Goal: Check status: Check status

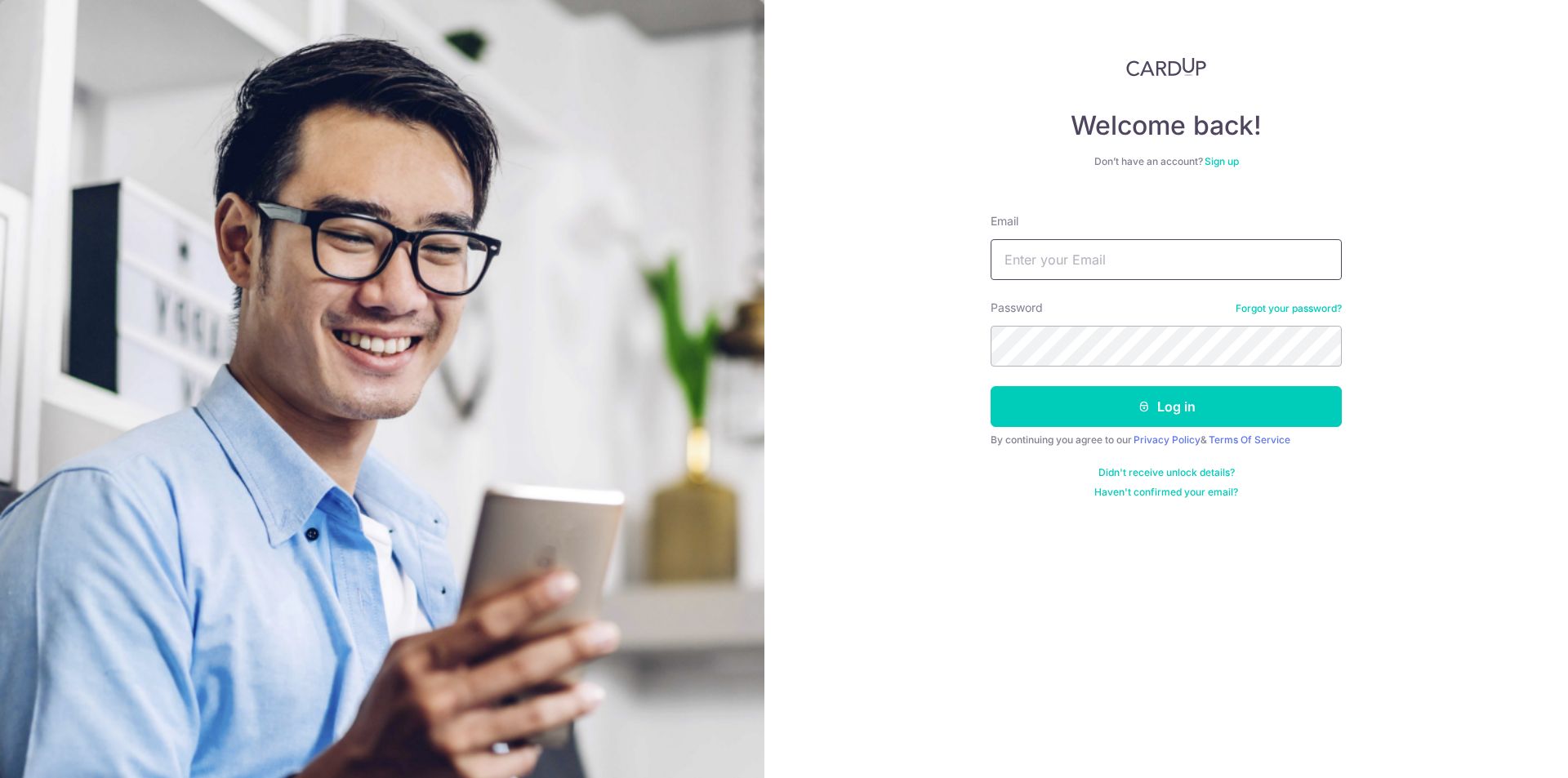
click at [1063, 254] on input "Email" at bounding box center [1165, 259] width 351 height 41
type input "[PERSON_NAME][EMAIL_ADDRESS][DOMAIN_NAME]"
click at [990, 386] on button "Log in" at bounding box center [1165, 406] width 351 height 41
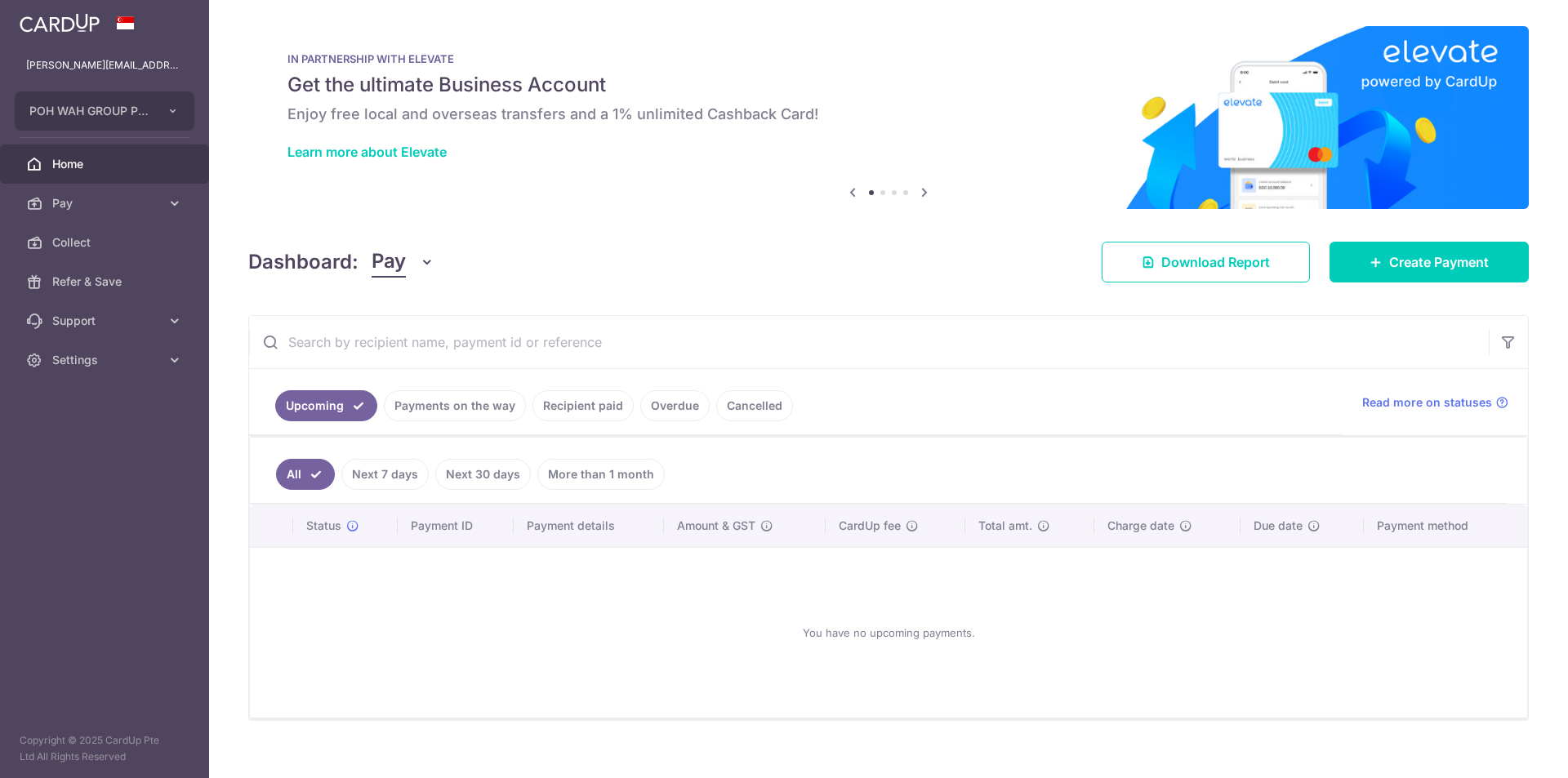
click at [473, 410] on link "Payments on the way" at bounding box center [455, 405] width 142 height 31
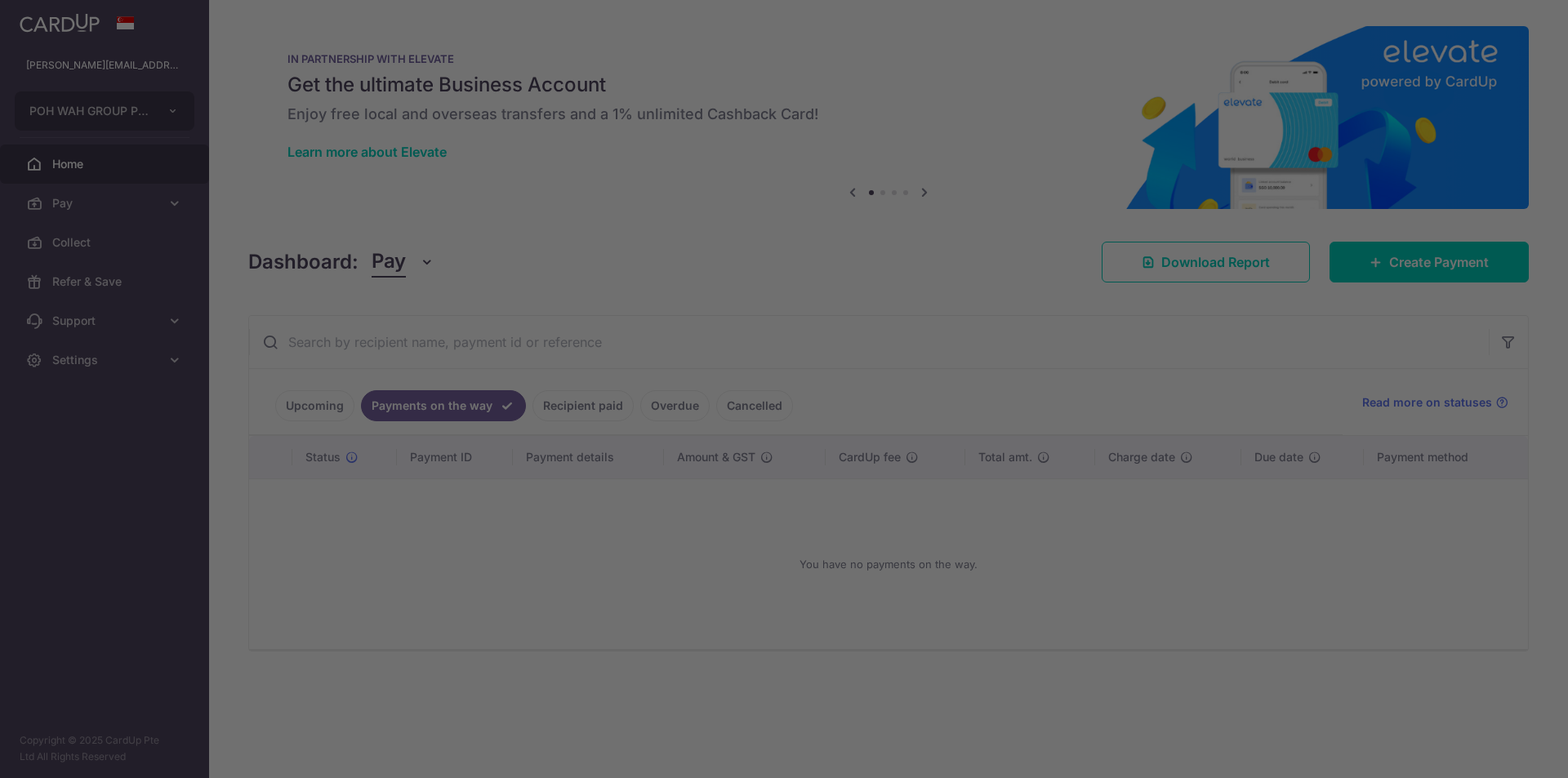
click at [606, 405] on div at bounding box center [792, 393] width 1583 height 787
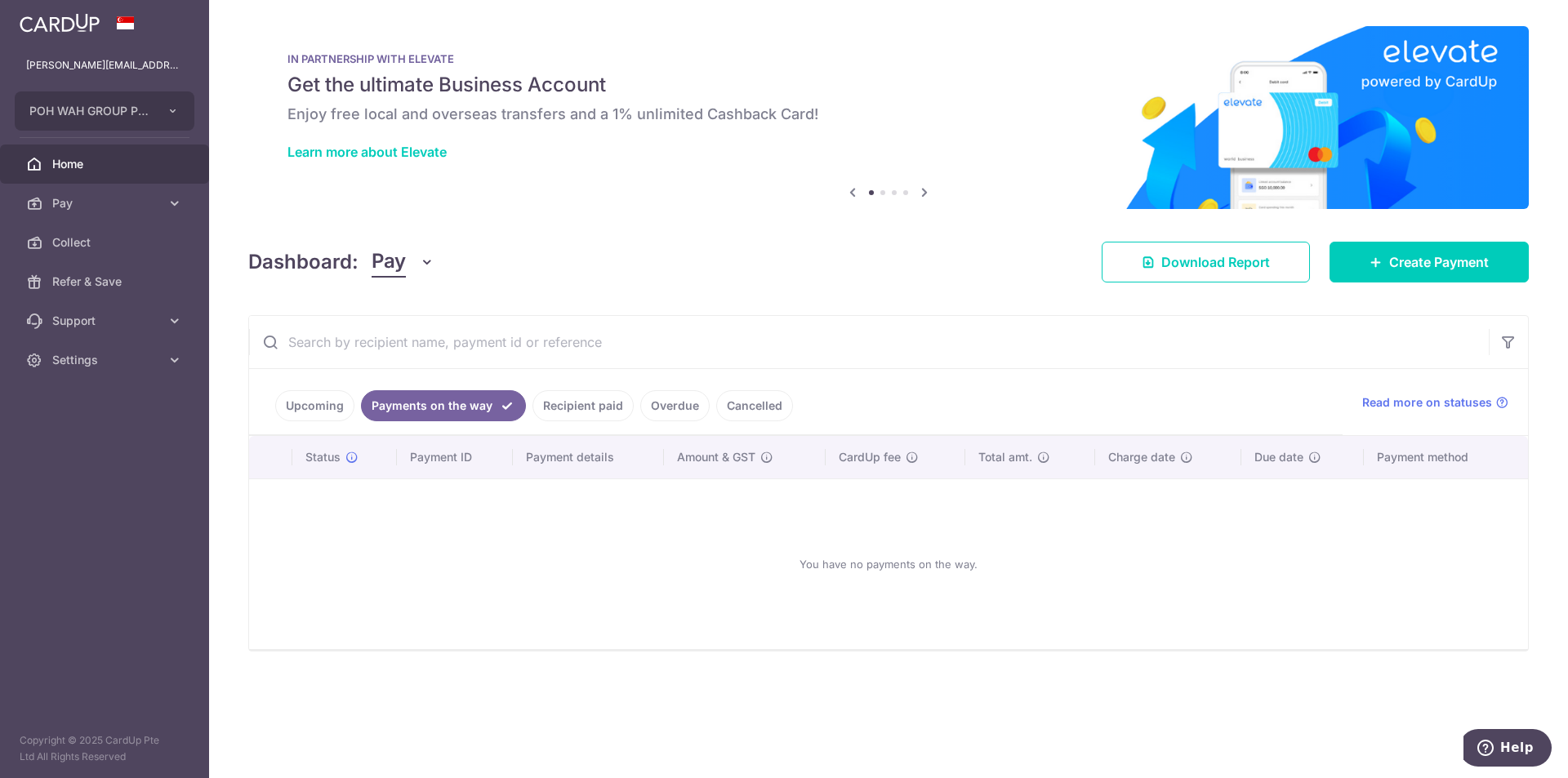
click at [606, 407] on link "Recipient paid" at bounding box center [583, 405] width 102 height 31
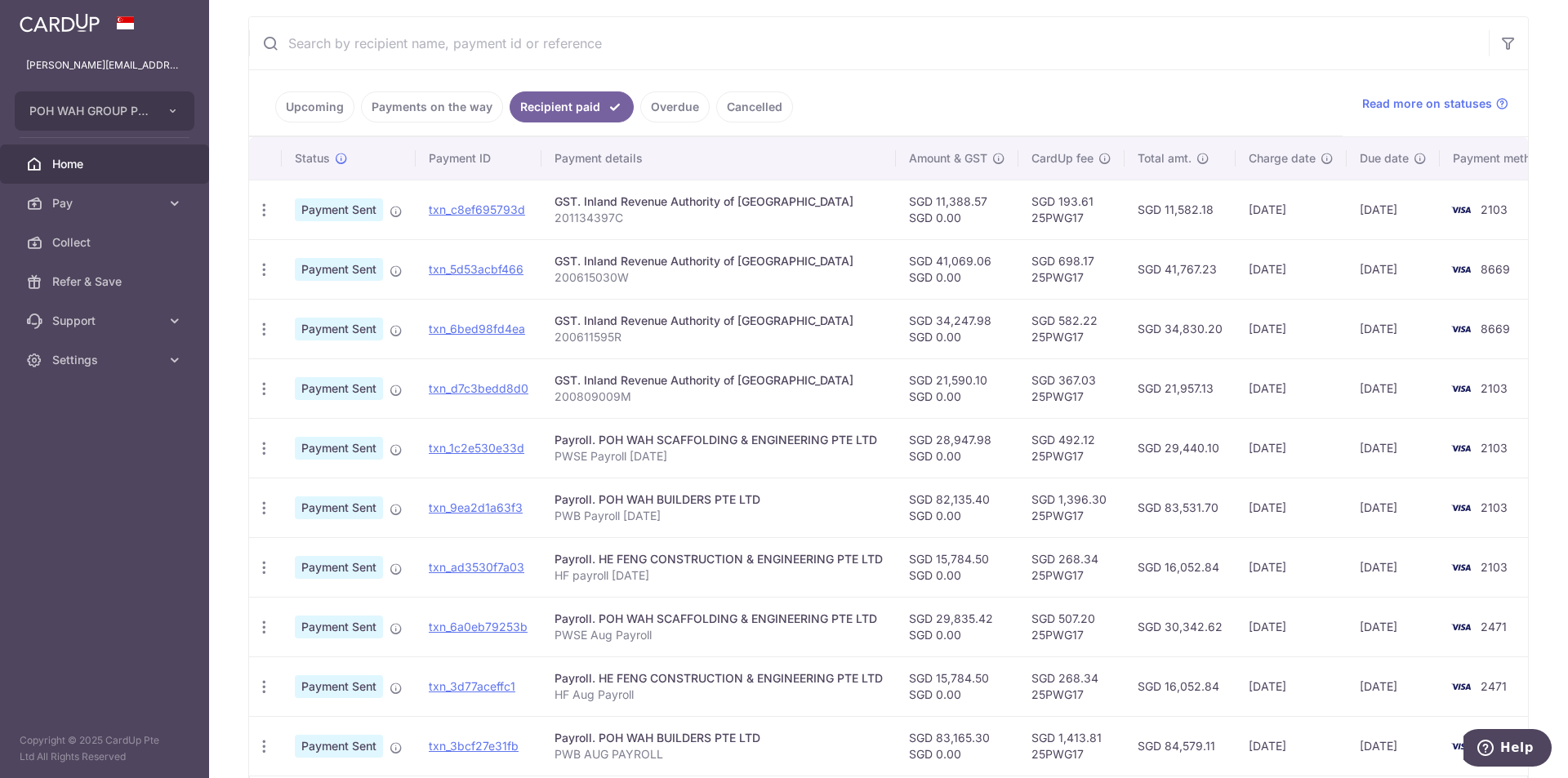
scroll to position [327, 0]
